Goal: Entertainment & Leisure: Consume media (video, audio)

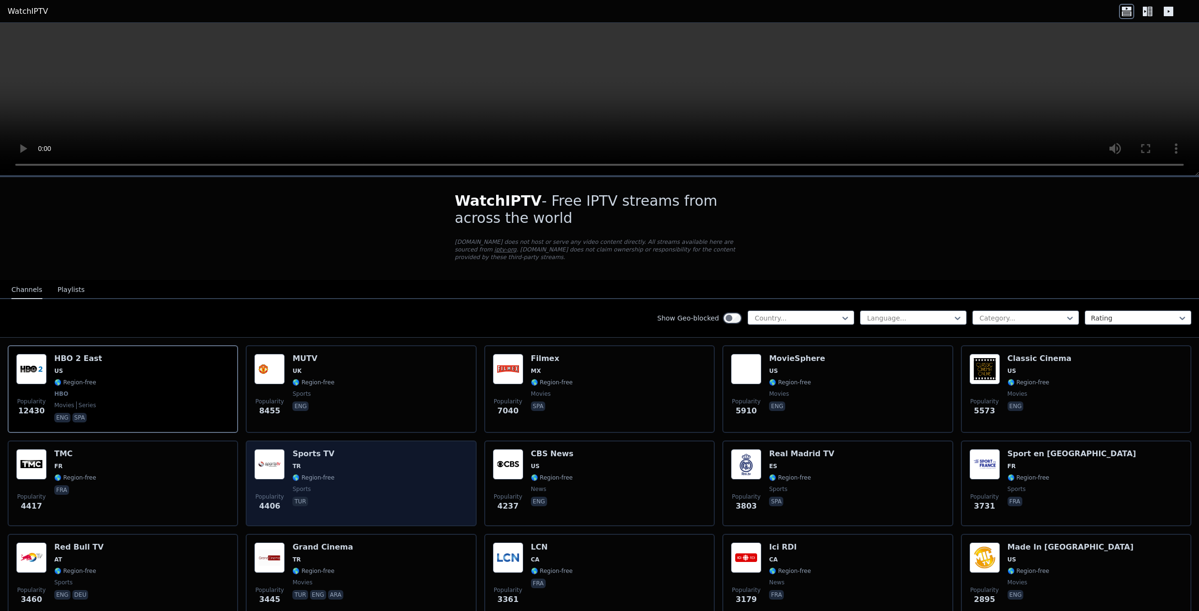
click at [371, 467] on div "Popularity 4406 Sports TV TR 🌎 Region-free sports tur" at bounding box center [360, 483] width 213 height 69
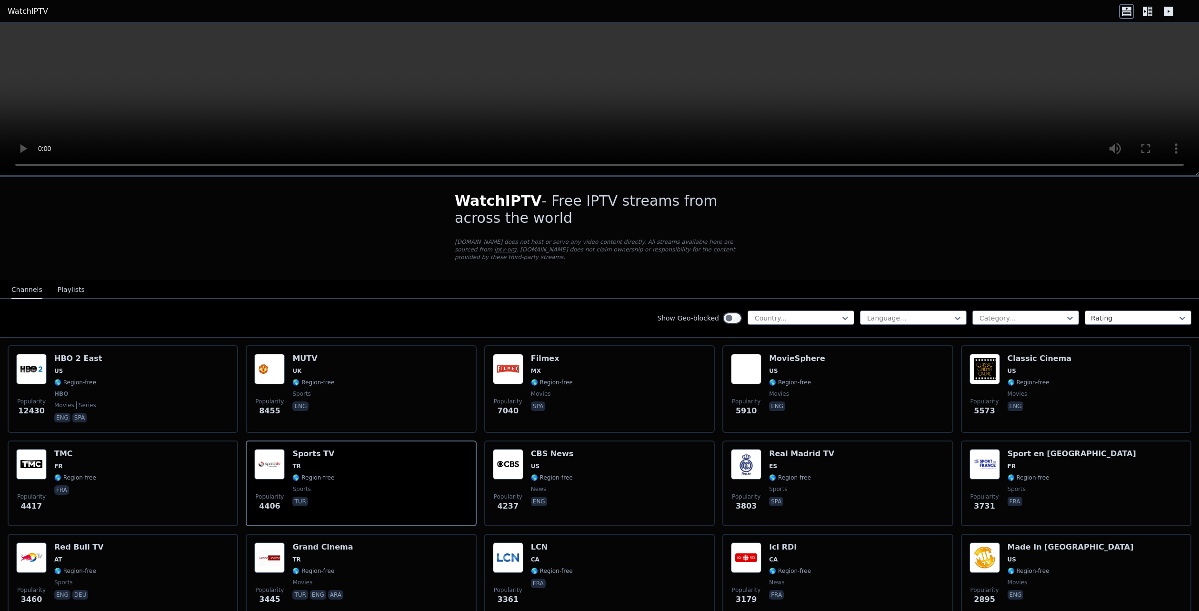
click at [73, 282] on button "Playlists" at bounding box center [71, 290] width 27 height 18
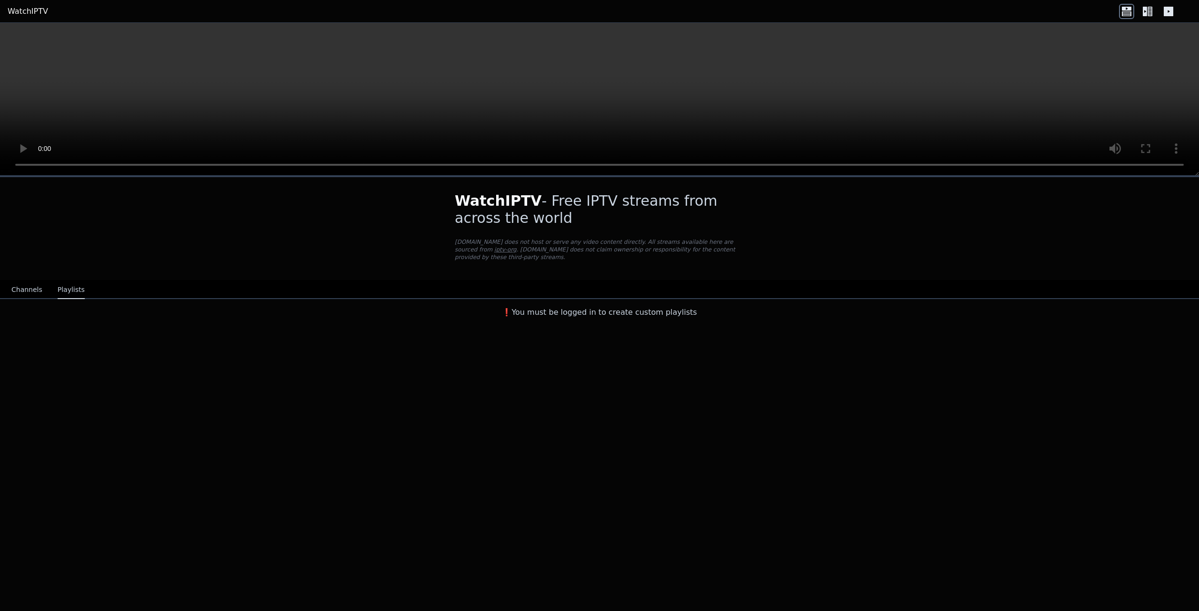
click at [27, 290] on button "Channels" at bounding box center [26, 290] width 31 height 18
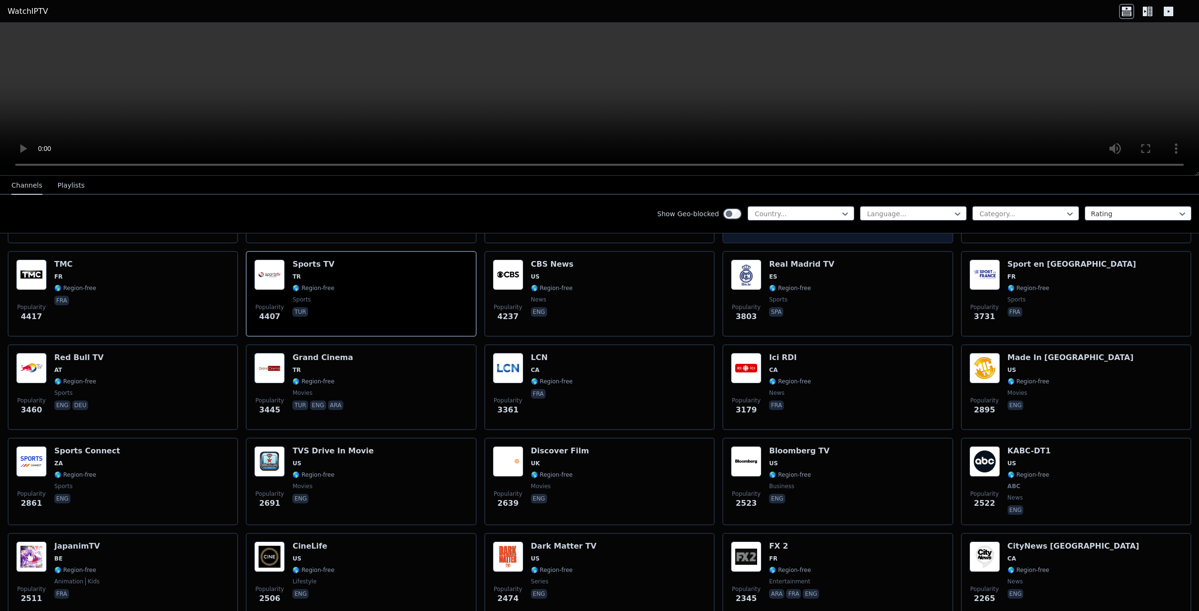
scroll to position [95, 0]
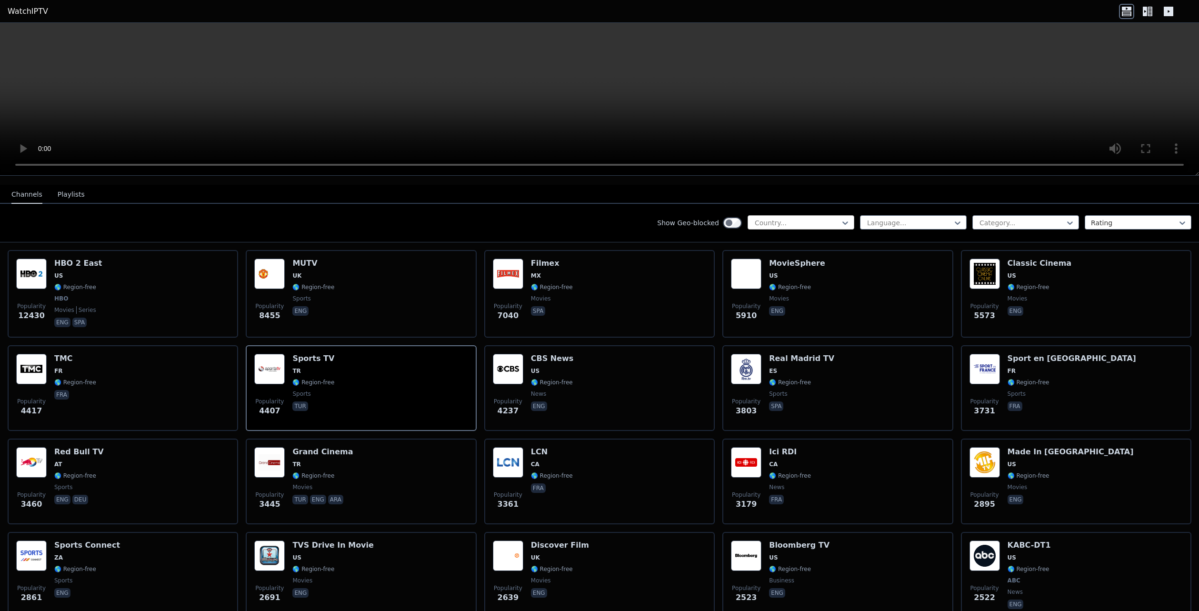
click at [767, 218] on div at bounding box center [797, 223] width 87 height 10
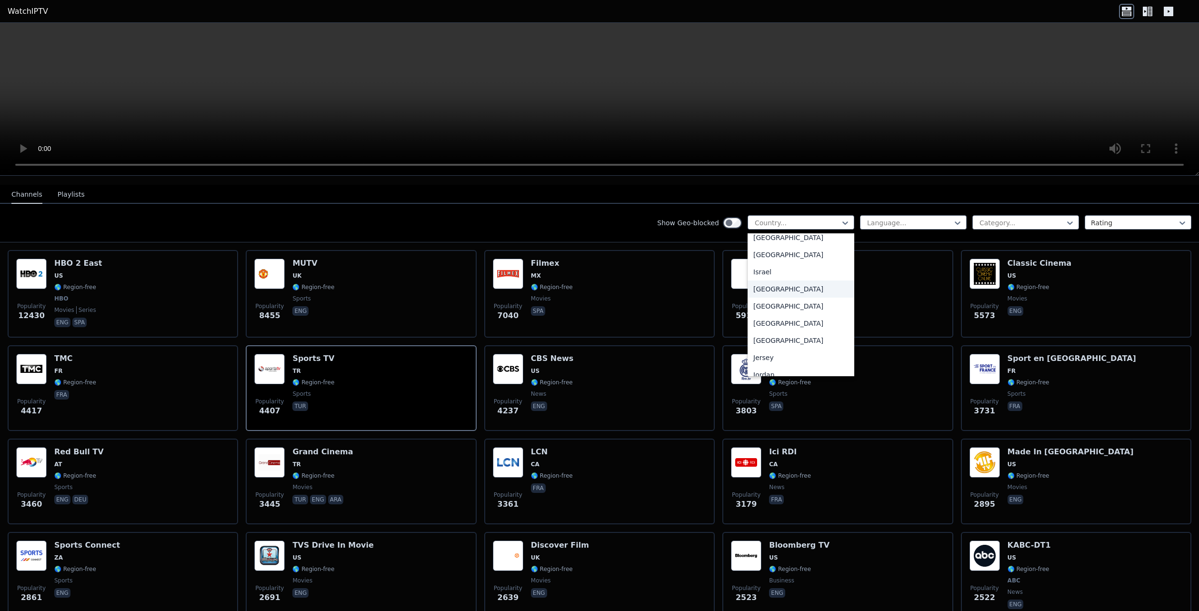
scroll to position [1524, 0]
click at [767, 250] on div "[GEOGRAPHIC_DATA]" at bounding box center [801, 245] width 107 height 17
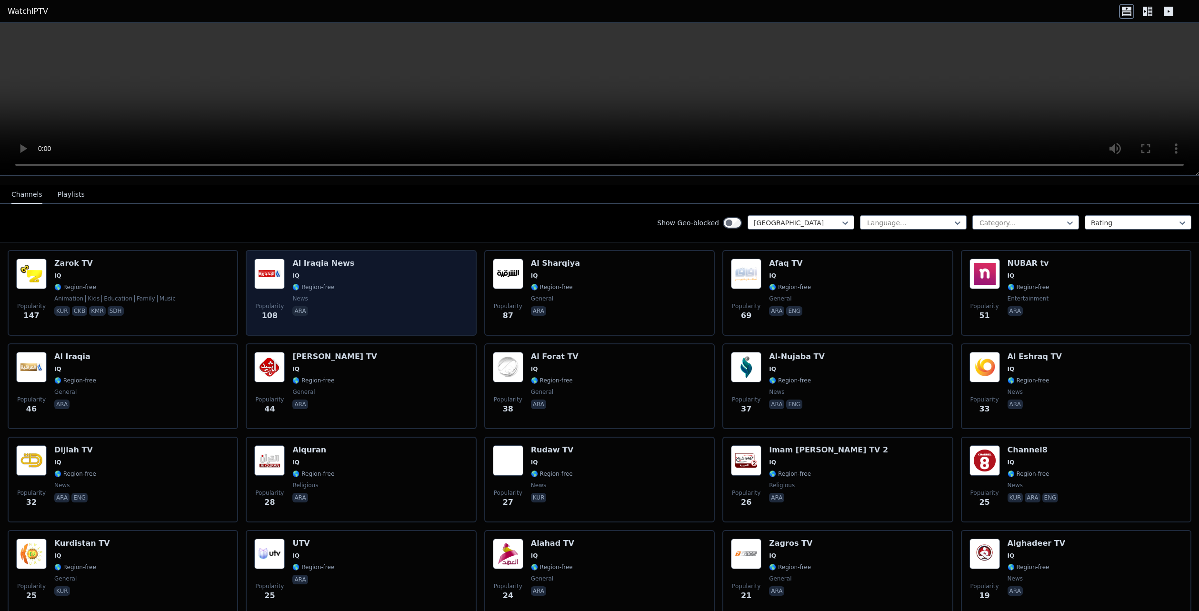
click at [344, 298] on div "Popularity 108 Al Iraqia News IQ 🌎 Region-free news ara" at bounding box center [360, 293] width 213 height 69
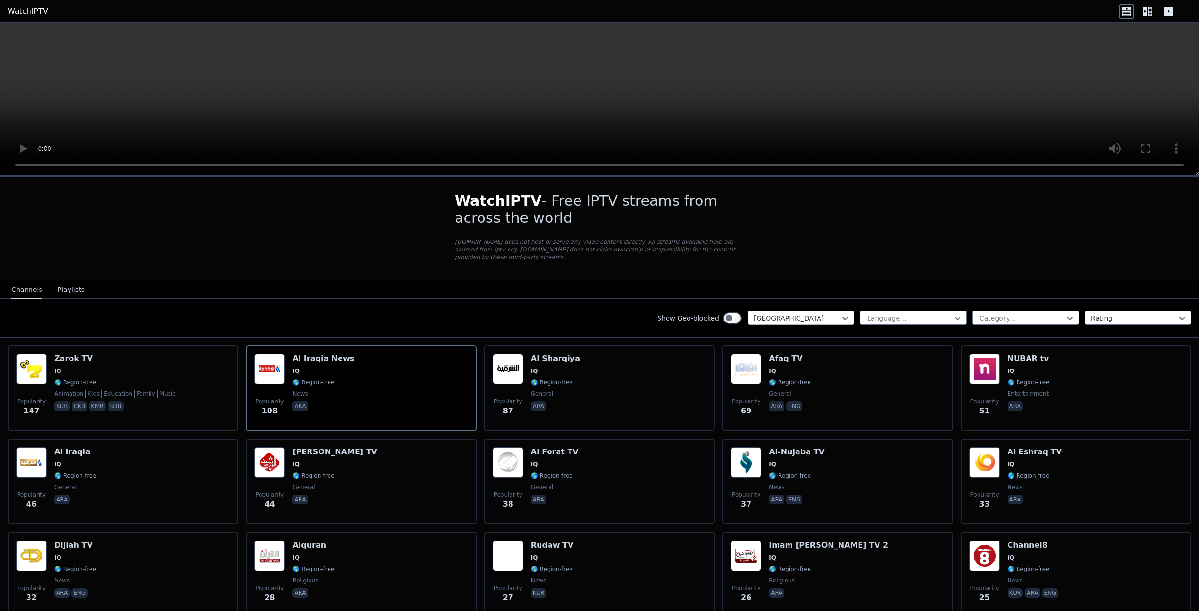
click at [811, 313] on div at bounding box center [797, 318] width 87 height 10
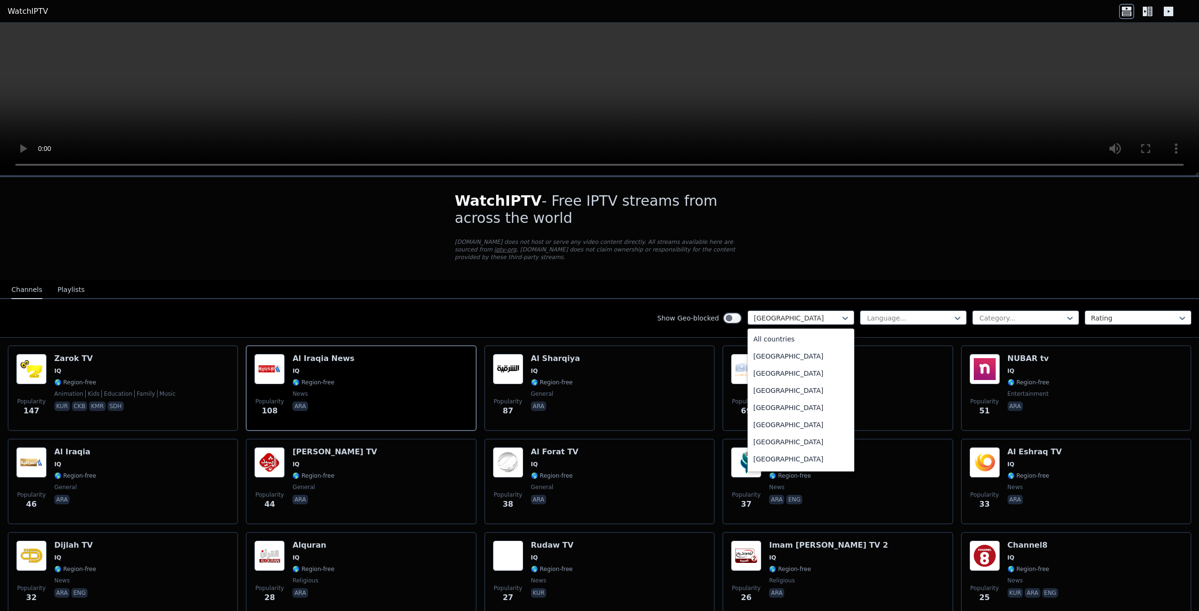
scroll to position [1417, 0]
type input "*"
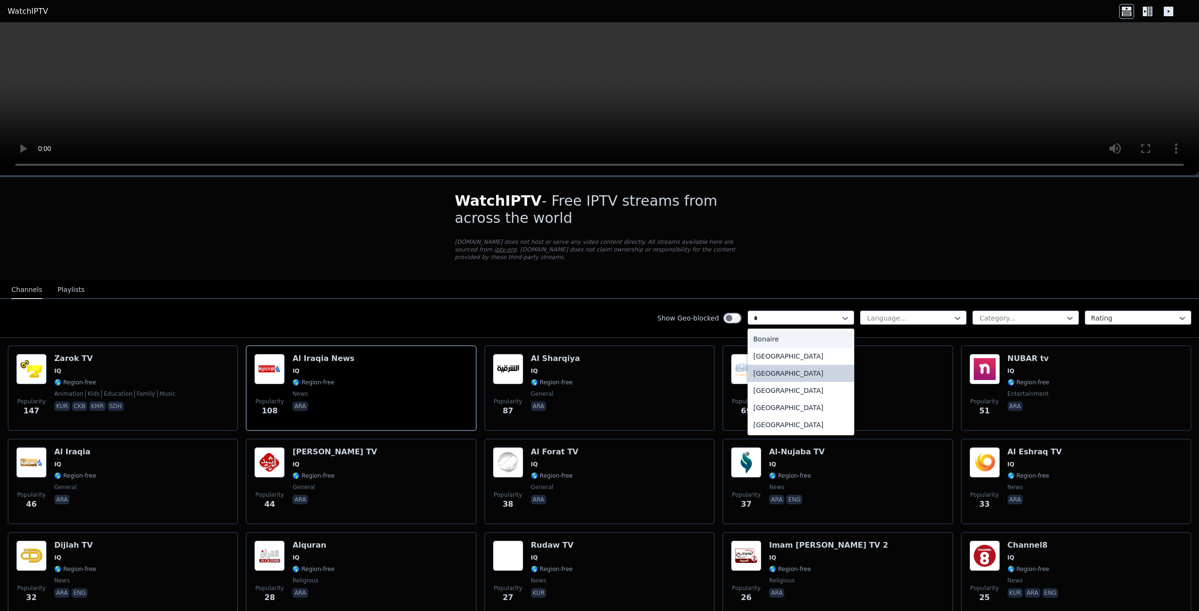
scroll to position [0, 0]
click at [776, 416] on div "[GEOGRAPHIC_DATA]" at bounding box center [801, 424] width 107 height 17
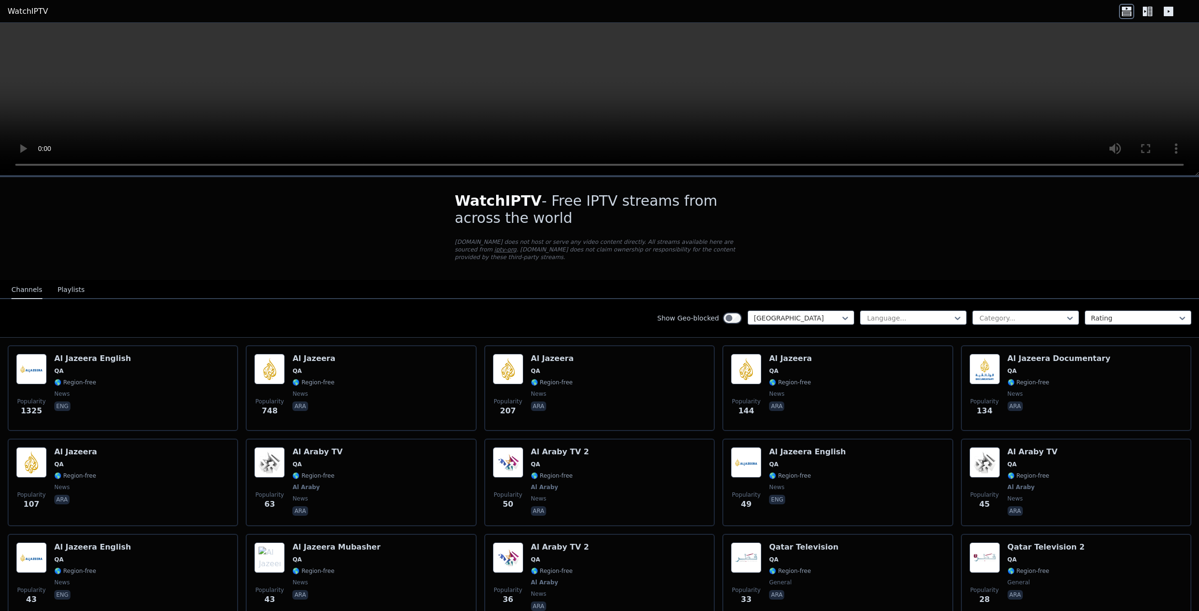
click at [606, 75] on video at bounding box center [599, 99] width 1199 height 153
click at [1090, 10] on icon at bounding box center [1150, 12] width 5 height 10
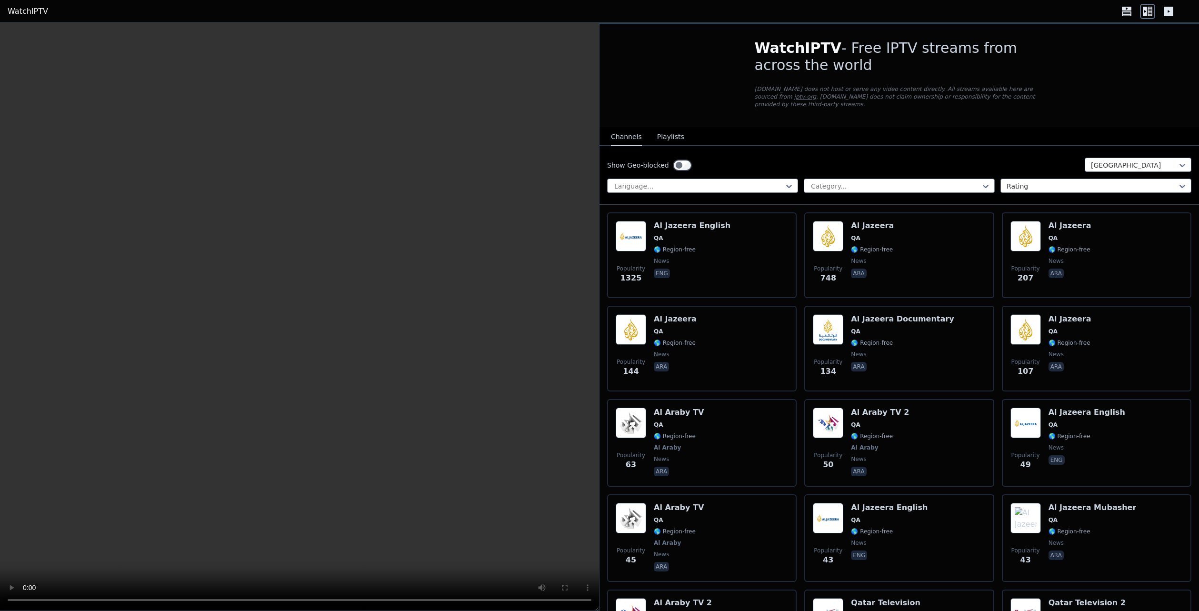
click at [1090, 10] on icon at bounding box center [1127, 9] width 10 height 4
